Goal: Task Accomplishment & Management: Use online tool/utility

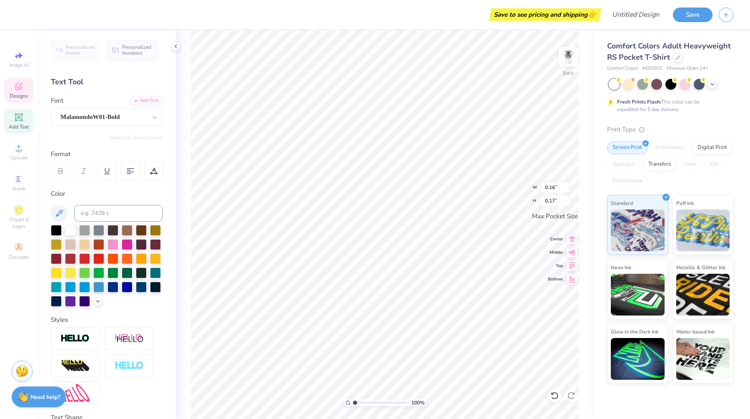
type input "0.16"
type input "0.17"
type input "0.57"
type input "0.89"
type textarea "PIKE x DG"
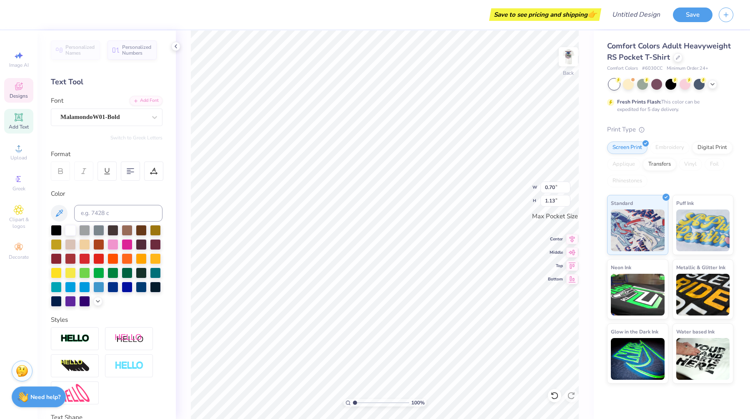
scroll to position [0, 1]
type textarea "[PERSON_NAME]"
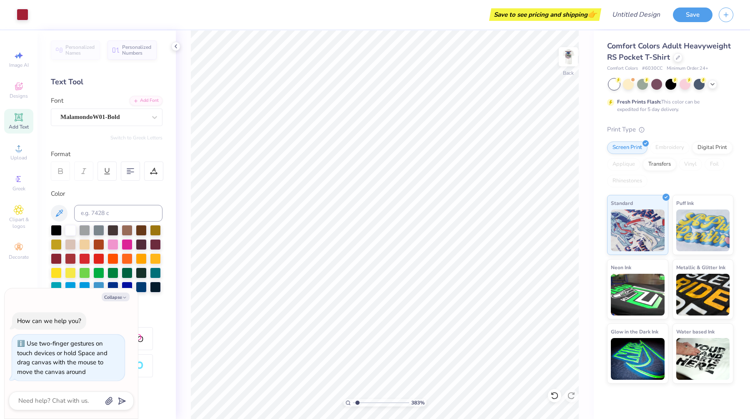
type input "1"
drag, startPoint x: 355, startPoint y: 402, endPoint x: 326, endPoint y: 403, distance: 29.6
click at [353, 403] on input "range" at bounding box center [381, 403] width 56 height 8
click at [567, 55] on img at bounding box center [568, 56] width 33 height 33
type textarea "x"
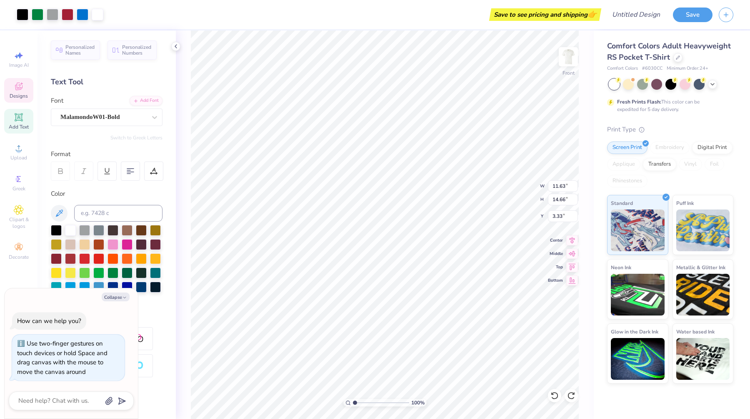
type input "6.76"
type input "1.60"
type input "16.22"
type textarea "x"
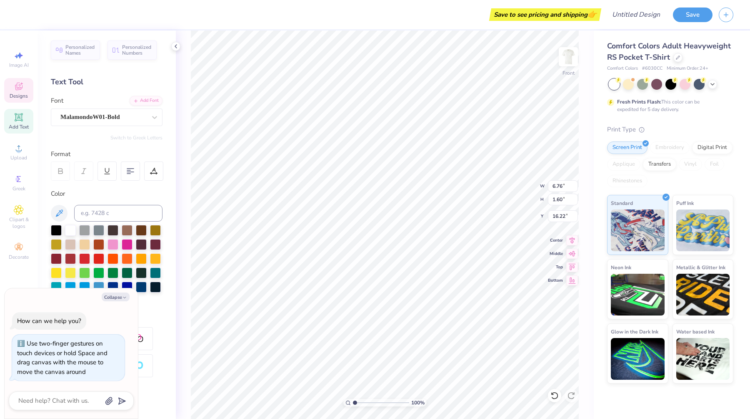
type textarea "U"
type textarea "x"
type textarea "Un"
type textarea "x"
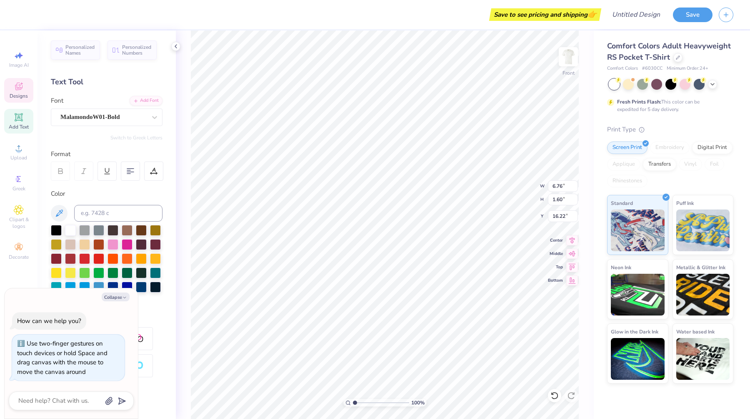
type textarea "Uni"
type textarea "x"
type textarea "Univ"
type textarea "x"
type textarea "Unive"
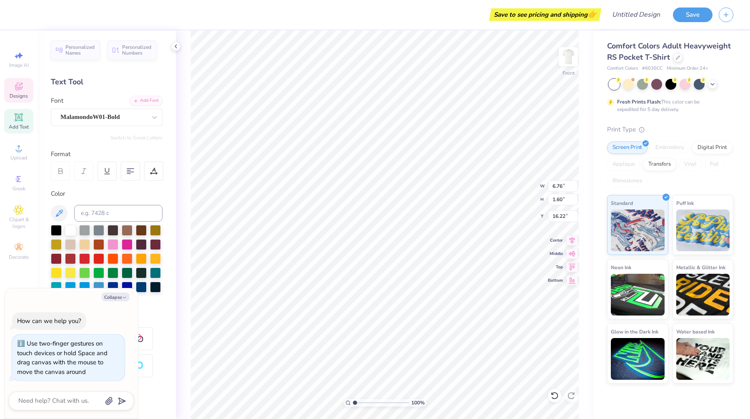
type textarea "x"
type textarea "Univer"
type textarea "x"
type textarea "Univers"
type textarea "x"
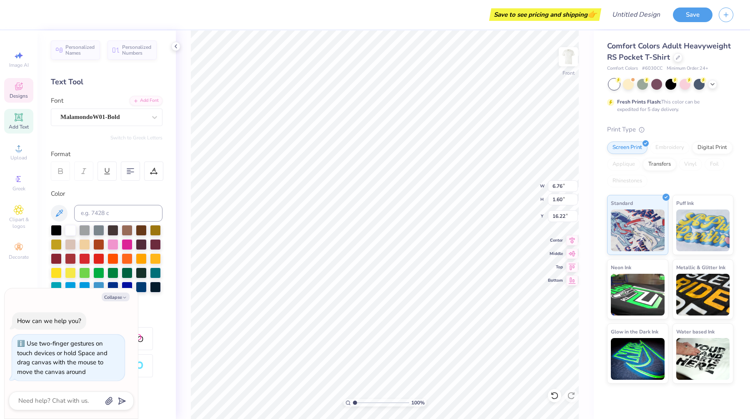
type textarea "Universit"
type textarea "x"
type textarea "Universit"
type textarea "x"
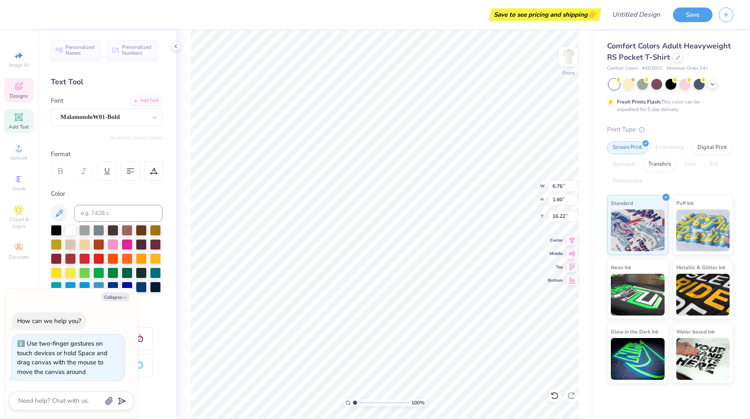
type textarea "Universi"
type textarea "x"
type textarea "Univers"
type textarea "x"
type textarea "Univer"
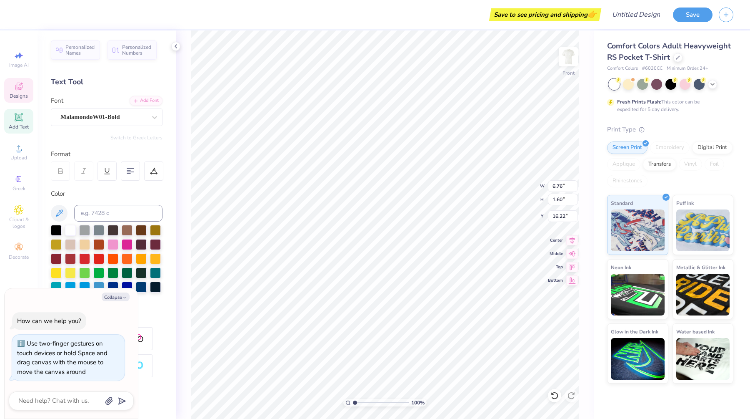
type textarea "x"
type textarea "Unive"
type textarea "x"
type textarea "Univer"
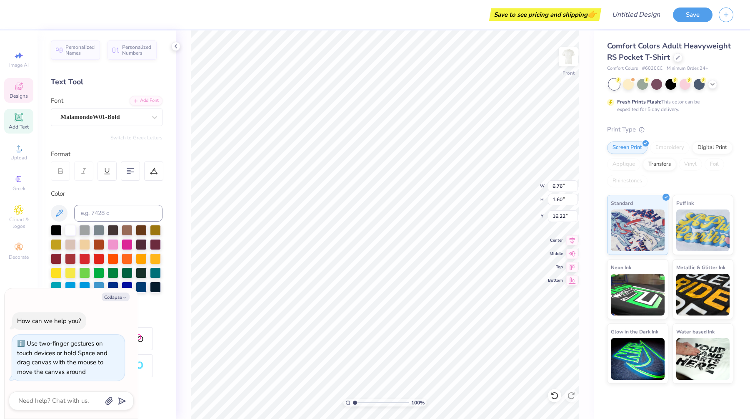
type textarea "x"
type textarea "Univers"
type textarea "x"
type textarea "Universi"
type textarea "x"
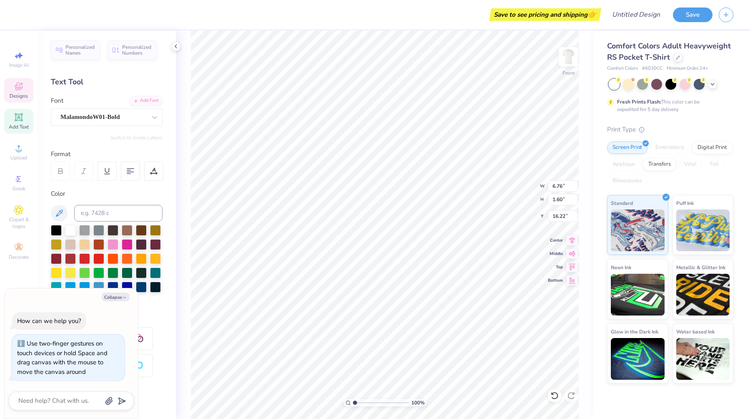
type textarea "Universit"
type textarea "x"
type textarea "University"
type textarea "x"
type textarea "University"
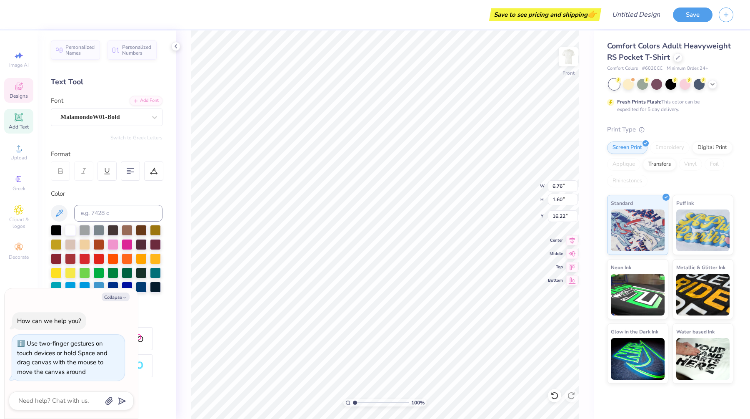
type textarea "x"
type textarea "University o"
type textarea "x"
type textarea "University of"
type textarea "x"
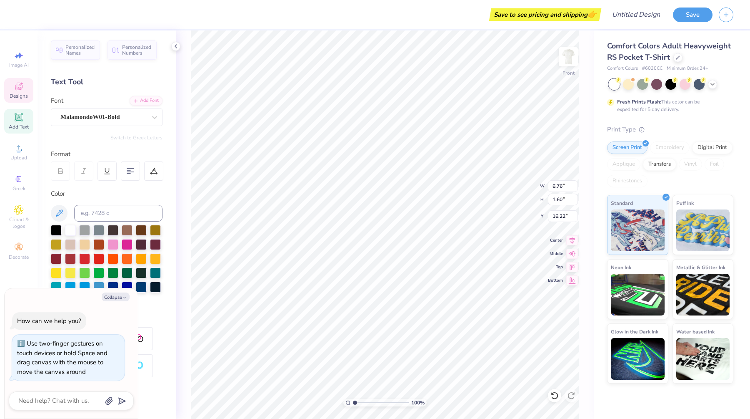
type textarea "University of"
type textarea "x"
type textarea "[GEOGRAPHIC_DATA]"
type textarea "x"
type textarea "[GEOGRAPHIC_DATA]"
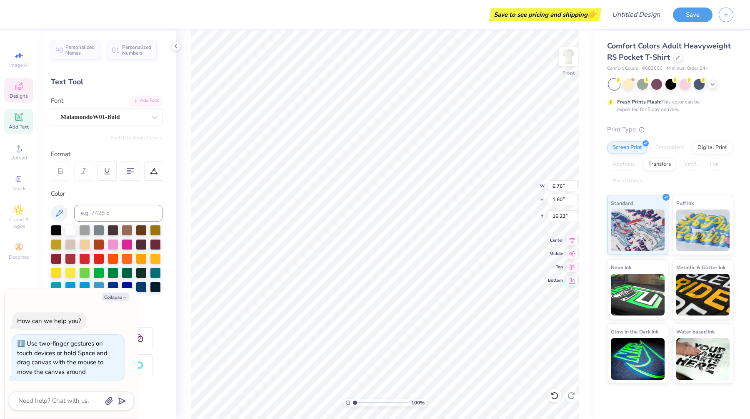
type textarea "x"
type textarea "[GEOGRAPHIC_DATA]"
type textarea "x"
type textarea "[GEOGRAPHIC_DATA][US_STATE]"
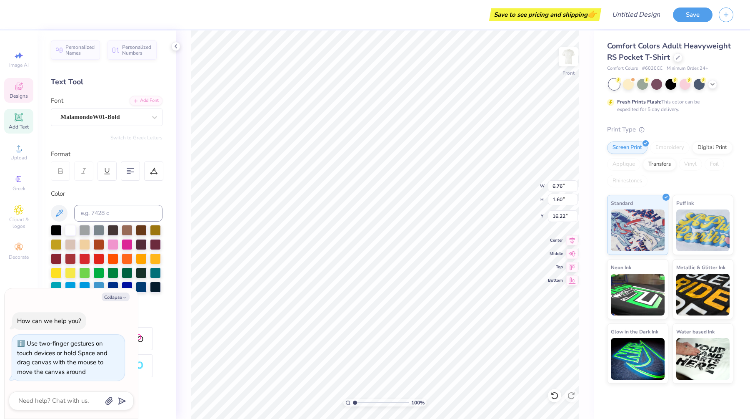
type textarea "x"
type textarea "[GEOGRAPHIC_DATA][US_STATE]"
type textarea "x"
type input "16.67"
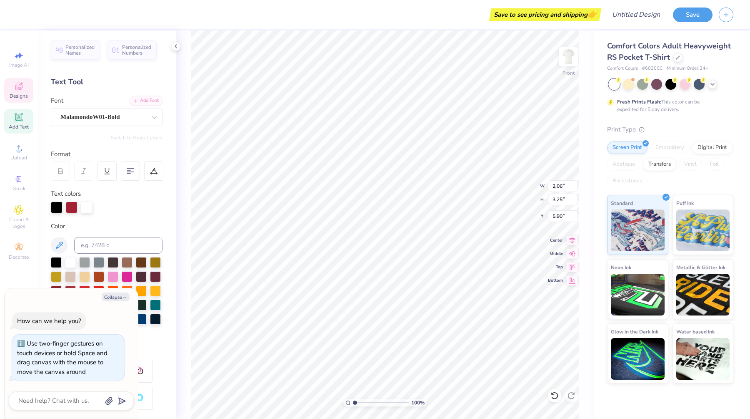
type textarea "x"
type input "11.63"
type input "1.47"
type input "3.47"
type textarea "x"
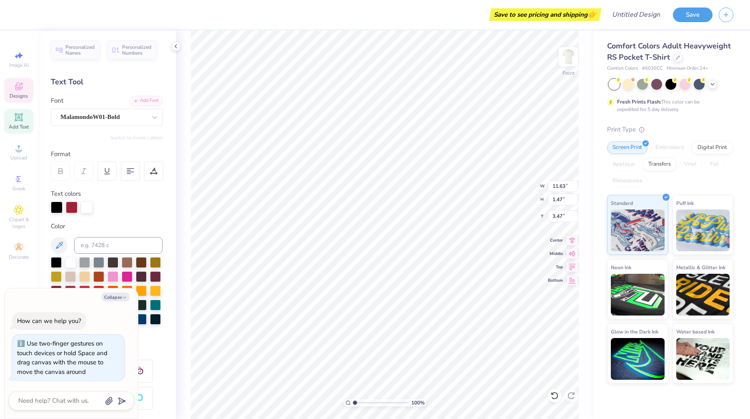
type input "1.77"
type input "2.69"
type input "6.18"
type textarea "x"
type textarea "()"
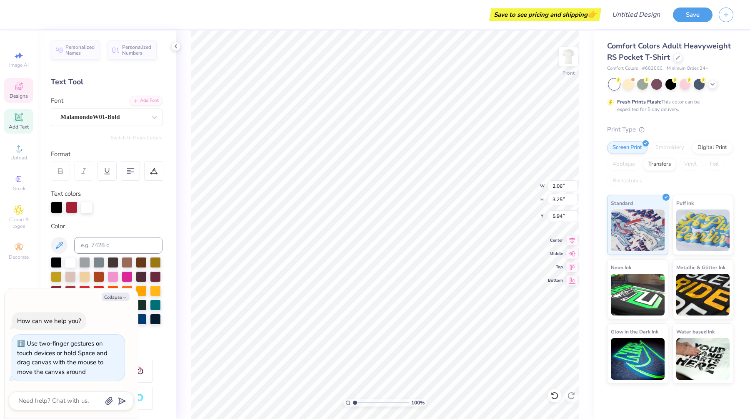
type textarea "x"
type textarea "("
type textarea "x"
type textarea "()"
type textarea "x"
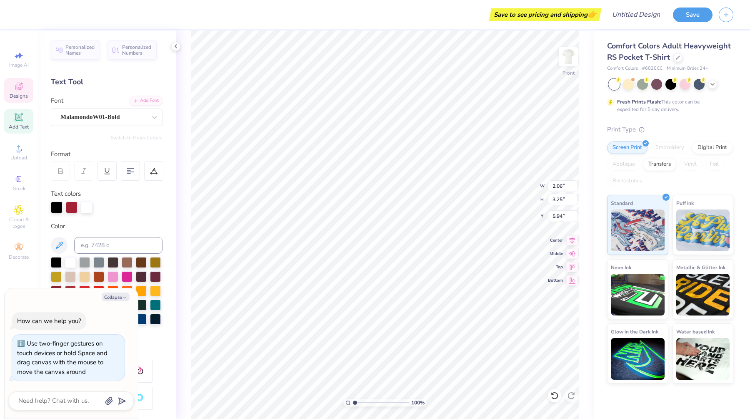
type textarea "("
type textarea "x"
paste textarea "()"
type textarea "()"
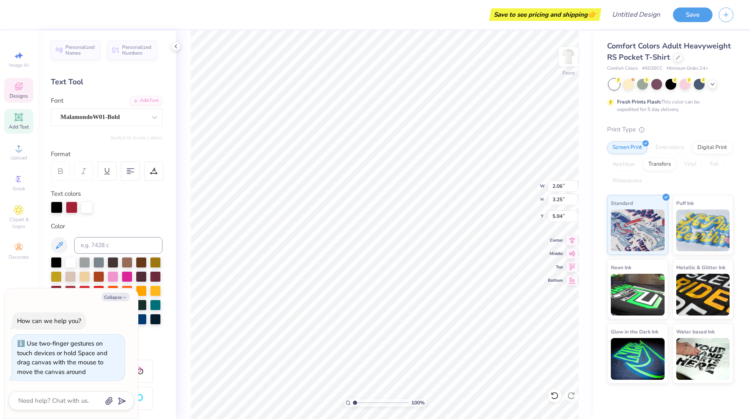
type textarea "x"
type textarea "("
click at [20, 178] on icon at bounding box center [19, 179] width 10 height 10
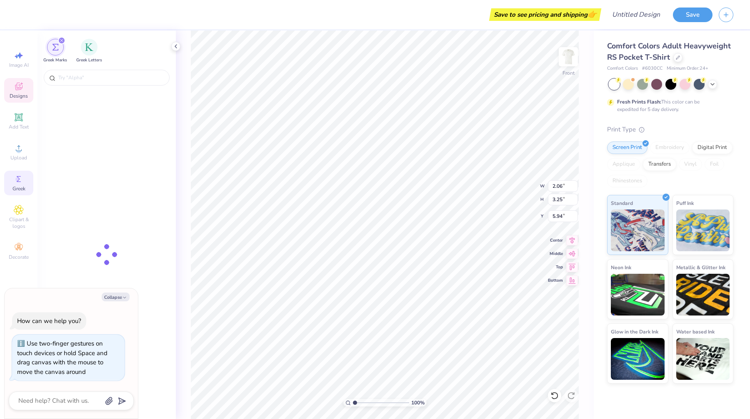
type textarea "x"
type input "1.05"
type input "3.75"
type input "5.69"
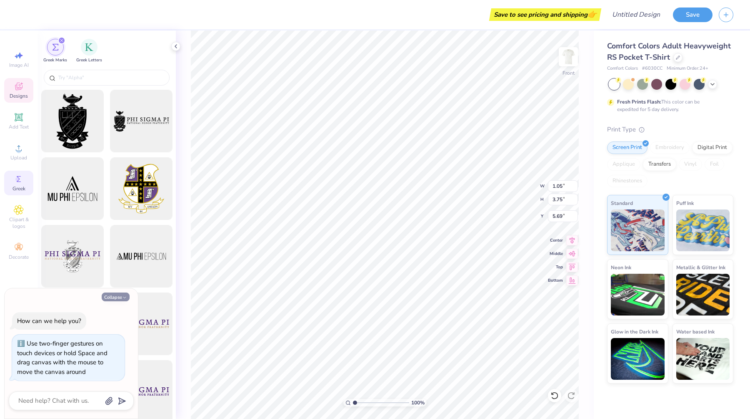
click at [115, 296] on button "Collapse" at bounding box center [116, 296] width 28 height 9
type textarea "x"
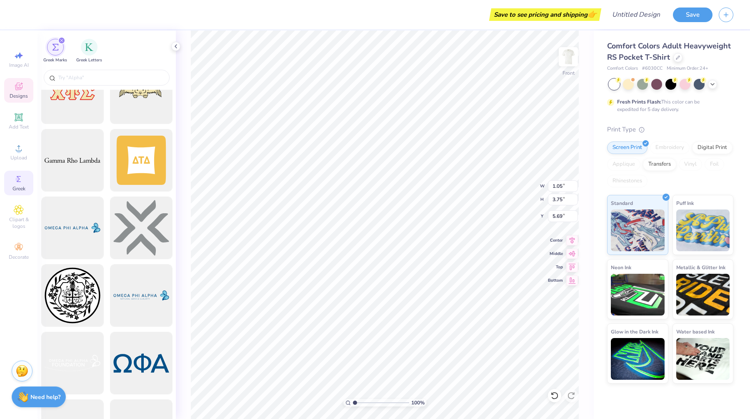
scroll to position [1384, 0]
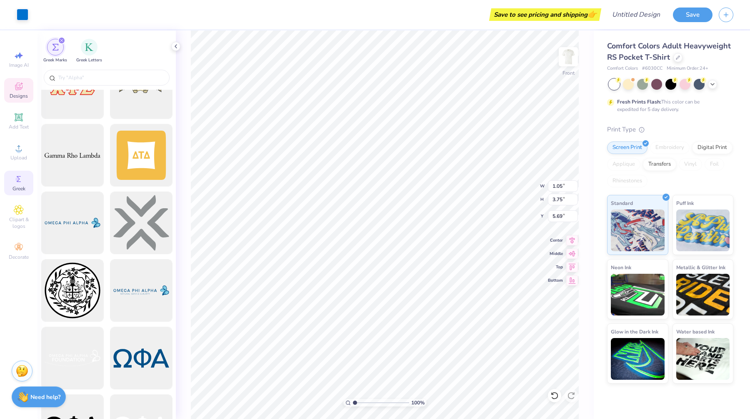
type input "9.00"
type input "4.39"
type input "4.57"
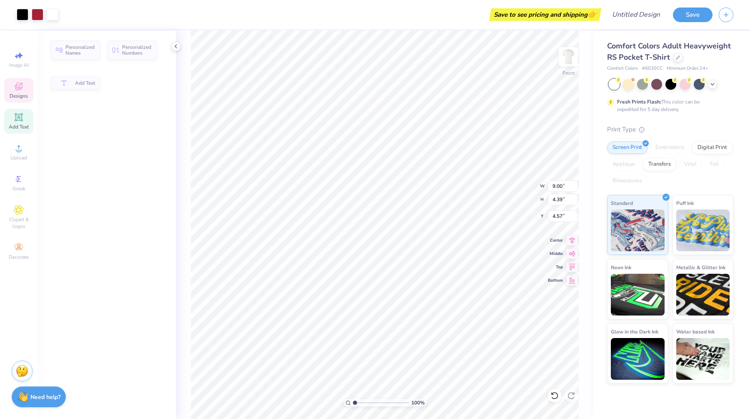
type input "1.05"
type input "3.75"
type input "5.69"
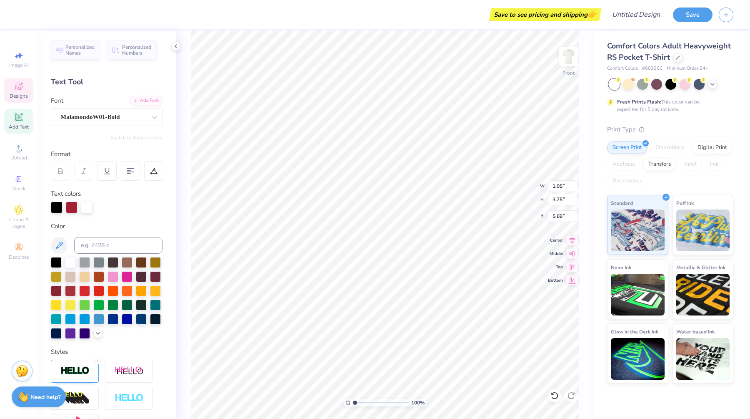
scroll to position [0, 0]
type textarea "PIke x dg"
type input "10.51"
type input "2.58"
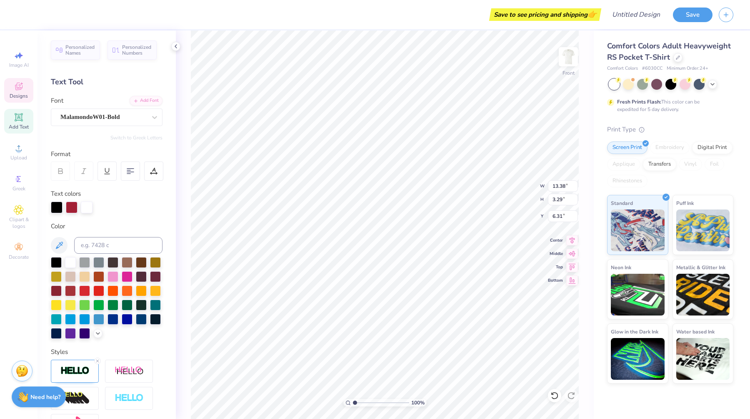
type input "6.15"
type input "0.64"
type input "0.66"
type input "7.24"
click at [580, 117] on div "100 % Front" at bounding box center [385, 224] width 418 height 388
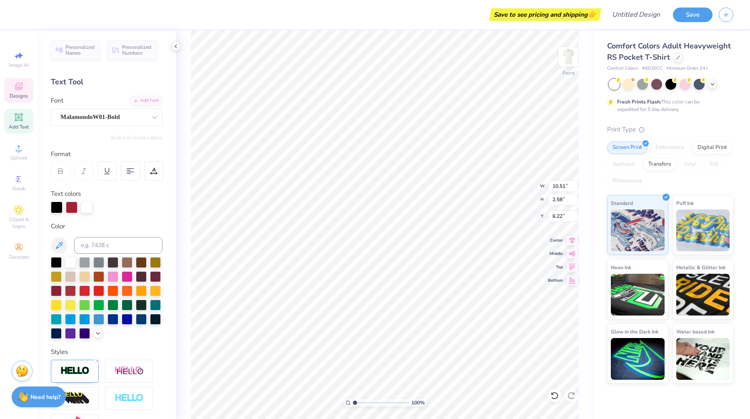
type input "6.15"
type textarea "PIke & dg"
click at [18, 183] on icon at bounding box center [19, 179] width 10 height 10
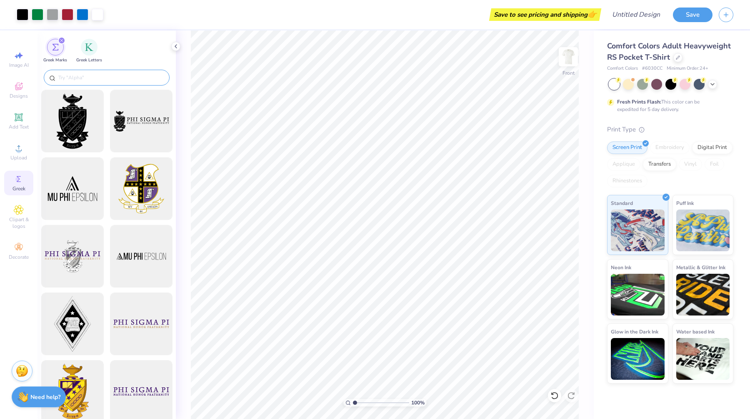
click at [98, 77] on input "text" at bounding box center [111, 77] width 107 height 8
click at [85, 51] on div "filter for Greek Letters" at bounding box center [89, 46] width 17 height 17
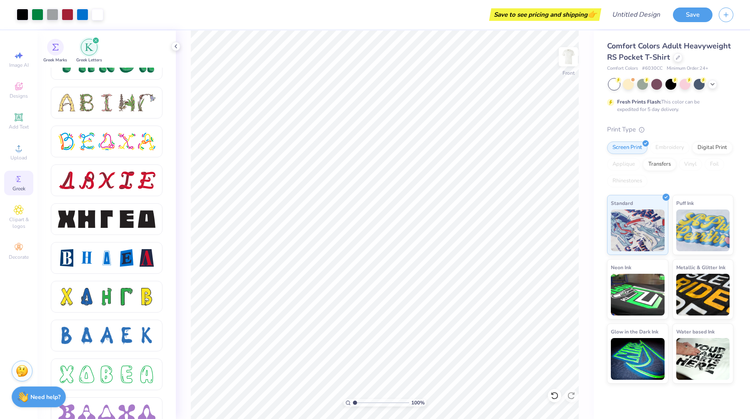
scroll to position [989, 0]
click at [99, 215] on div at bounding box center [107, 220] width 18 height 18
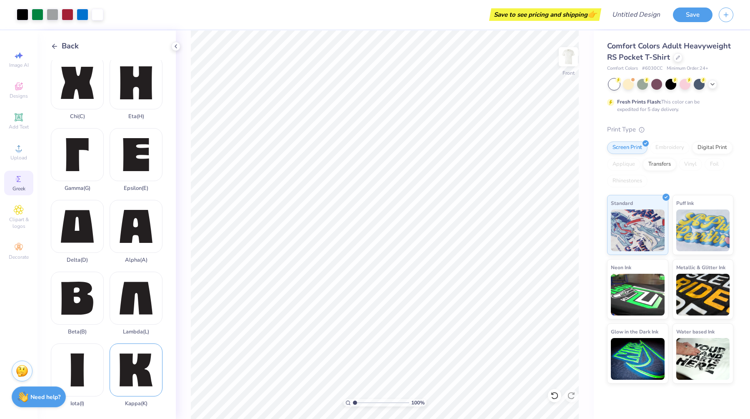
scroll to position [0, 0]
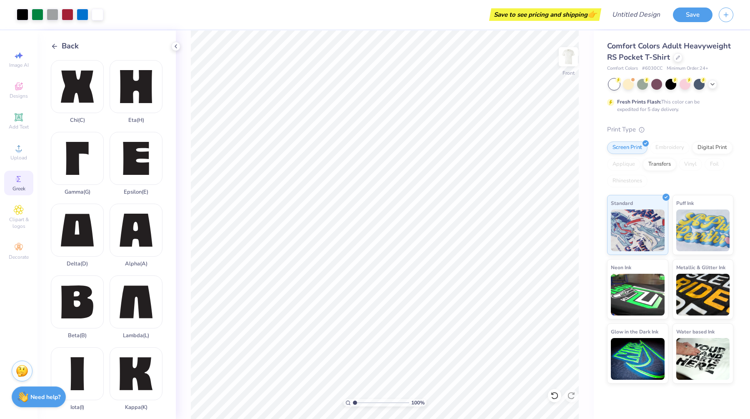
click at [60, 42] on div "Back" at bounding box center [65, 45] width 28 height 11
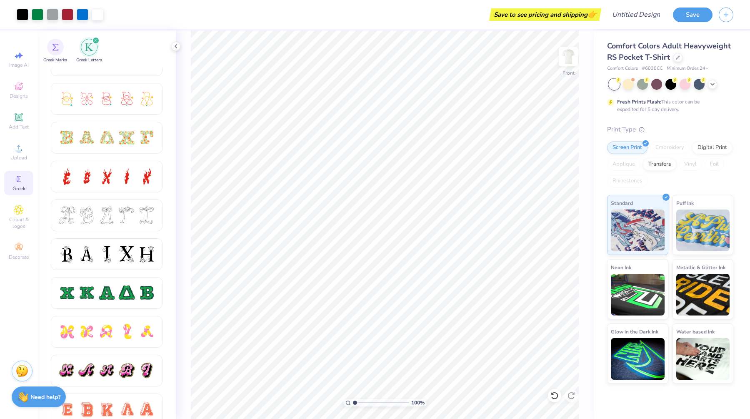
scroll to position [222, 0]
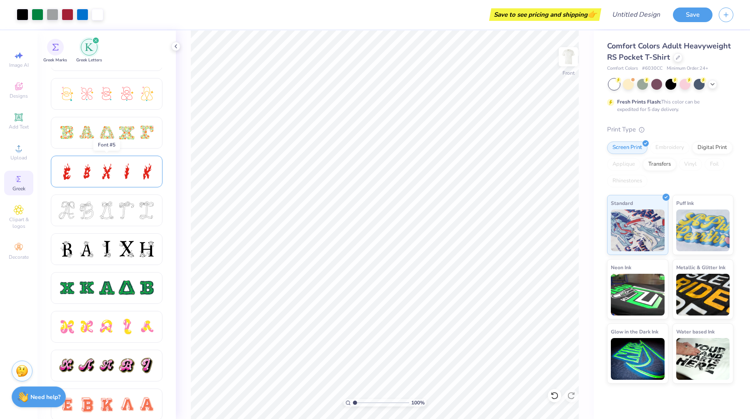
click at [123, 171] on div at bounding box center [127, 172] width 18 height 18
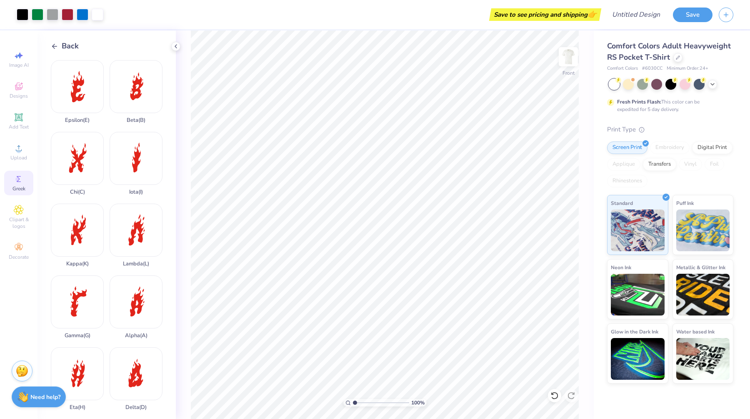
click at [54, 43] on icon at bounding box center [55, 47] width 8 height 8
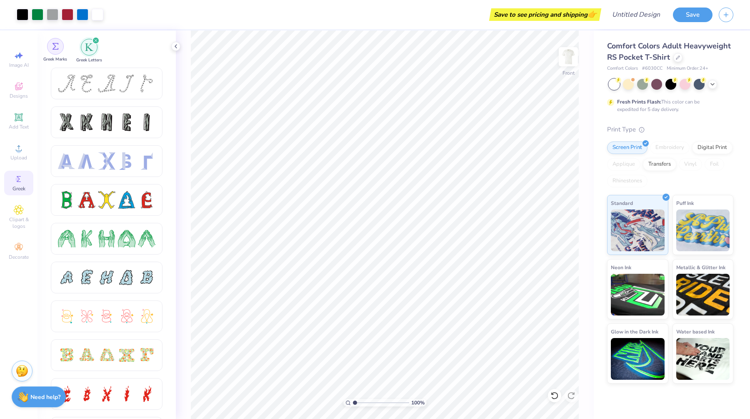
click at [57, 54] on div "filter for Greek Marks" at bounding box center [55, 46] width 17 height 17
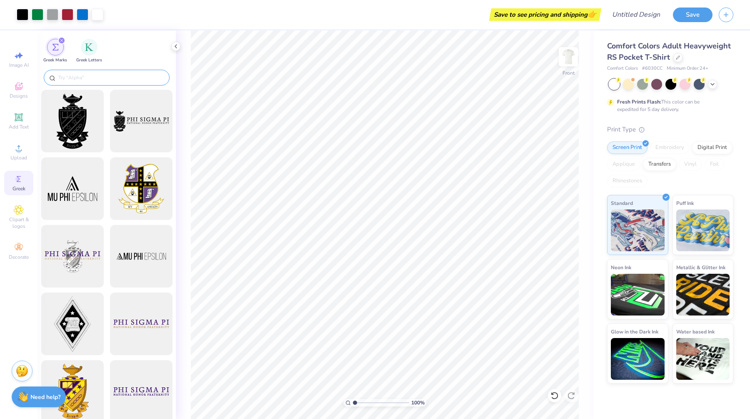
click at [66, 75] on input "text" at bounding box center [111, 77] width 107 height 8
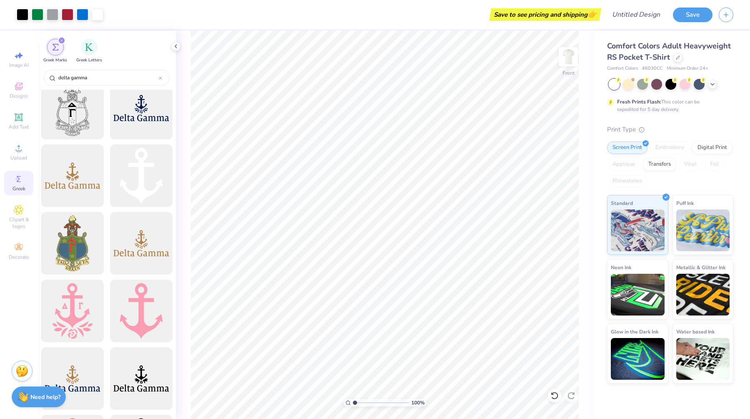
scroll to position [0, 0]
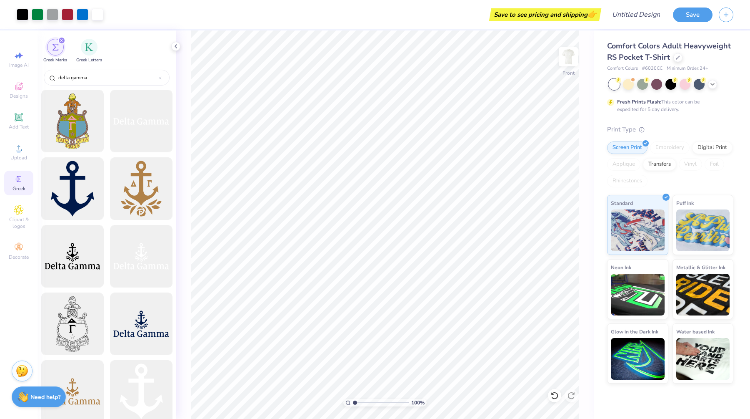
type input "delta gamma"
click at [568, 59] on img at bounding box center [568, 56] width 33 height 33
click at [175, 43] on icon at bounding box center [176, 46] width 7 height 7
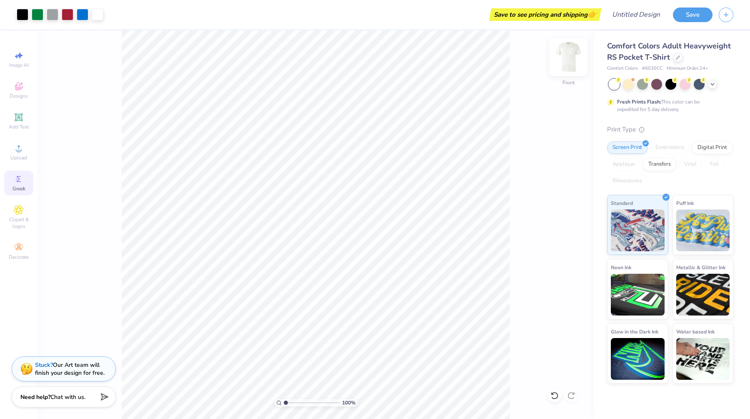
click at [569, 63] on img at bounding box center [568, 56] width 33 height 33
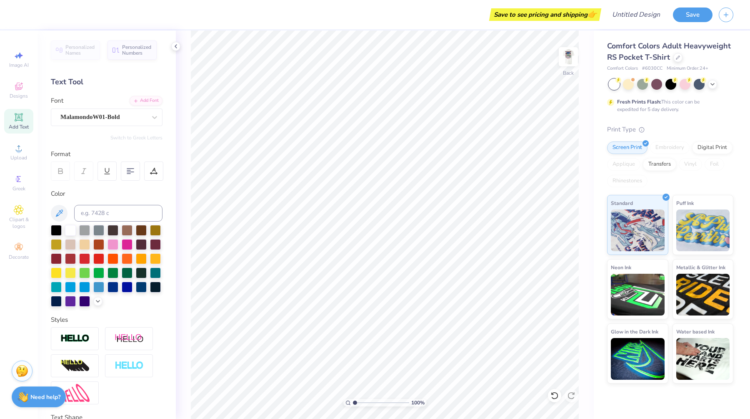
click at [17, 123] on div "Add Text" at bounding box center [18, 121] width 29 height 25
click at [23, 118] on icon at bounding box center [19, 117] width 10 height 10
type textarea "P"
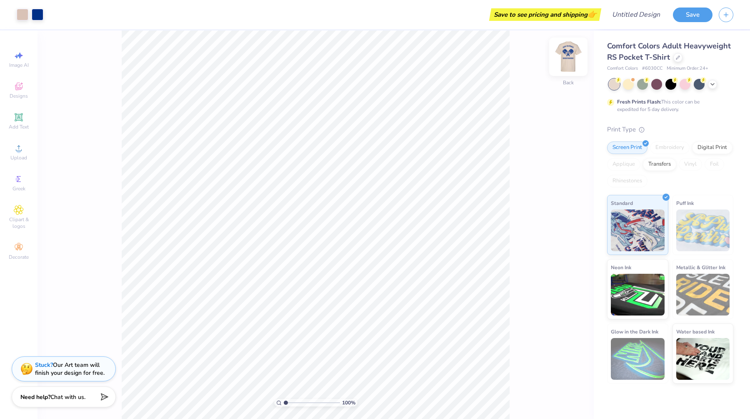
click at [572, 53] on img at bounding box center [568, 56] width 33 height 33
